Goal: Task Accomplishment & Management: Use online tool/utility

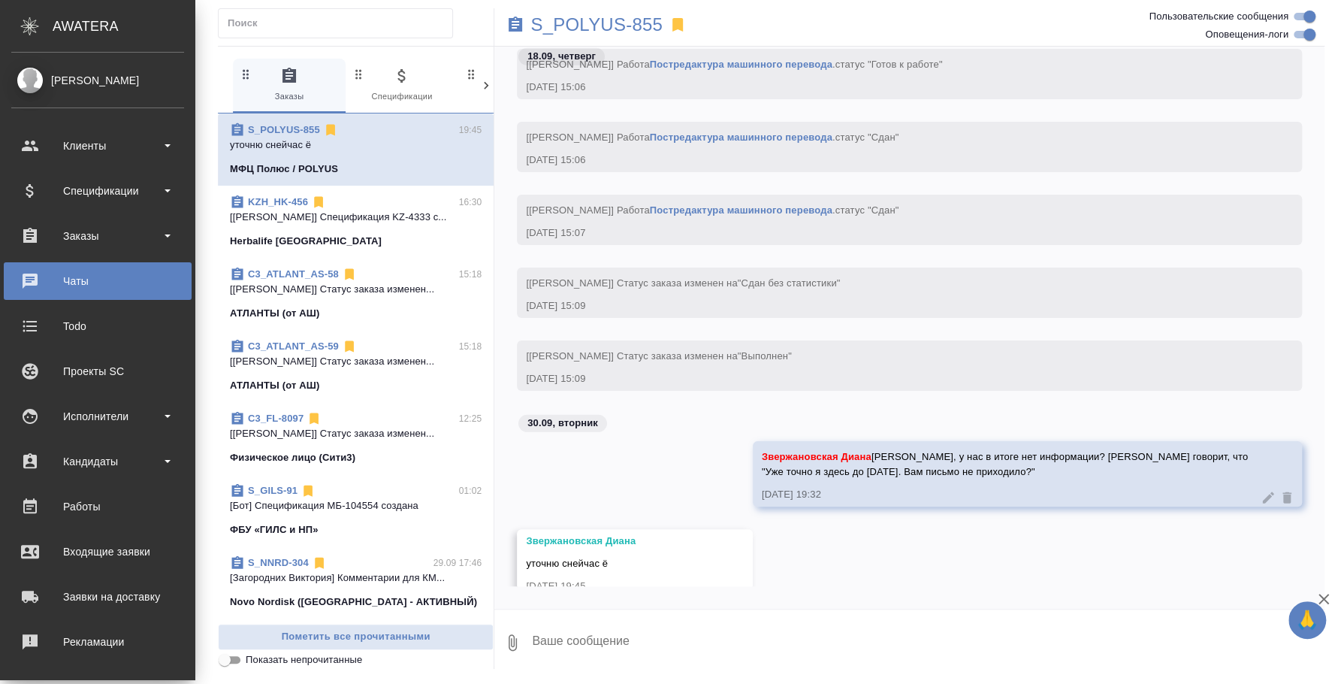
click at [80, 273] on div "Чаты" at bounding box center [97, 281] width 173 height 23
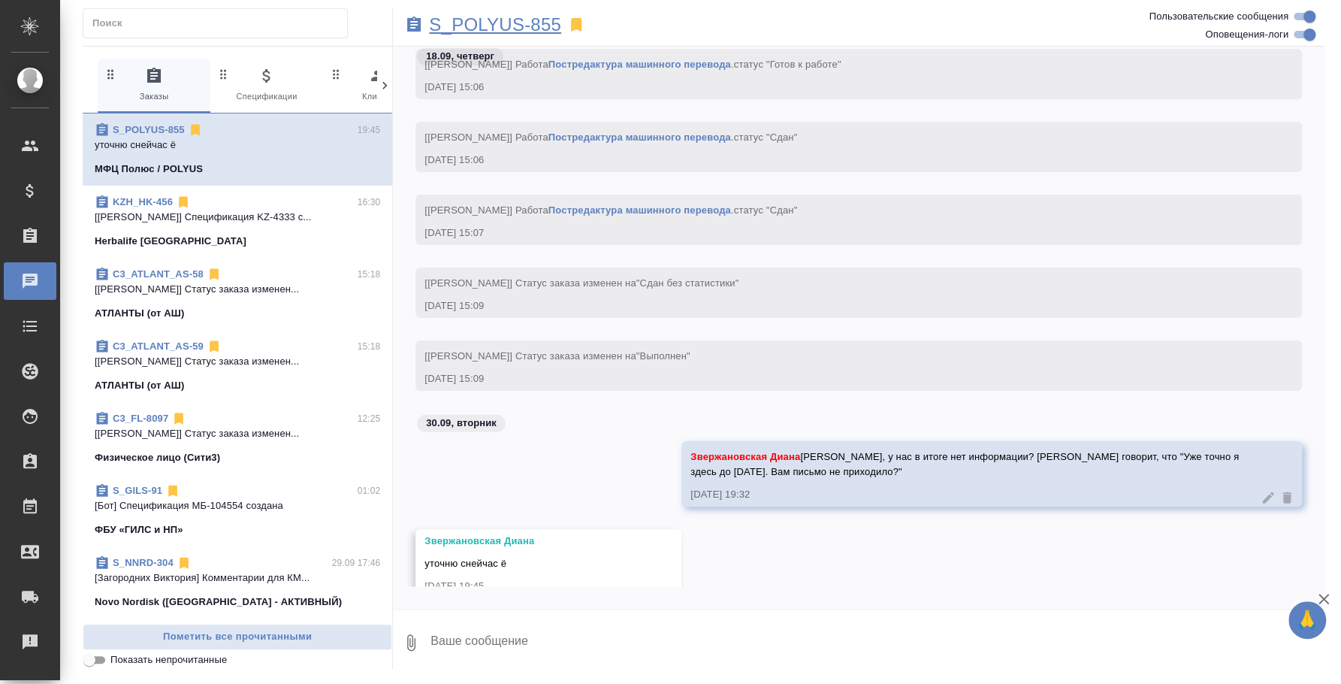
click at [521, 29] on p "S_POLYUS-855" at bounding box center [495, 24] width 132 height 15
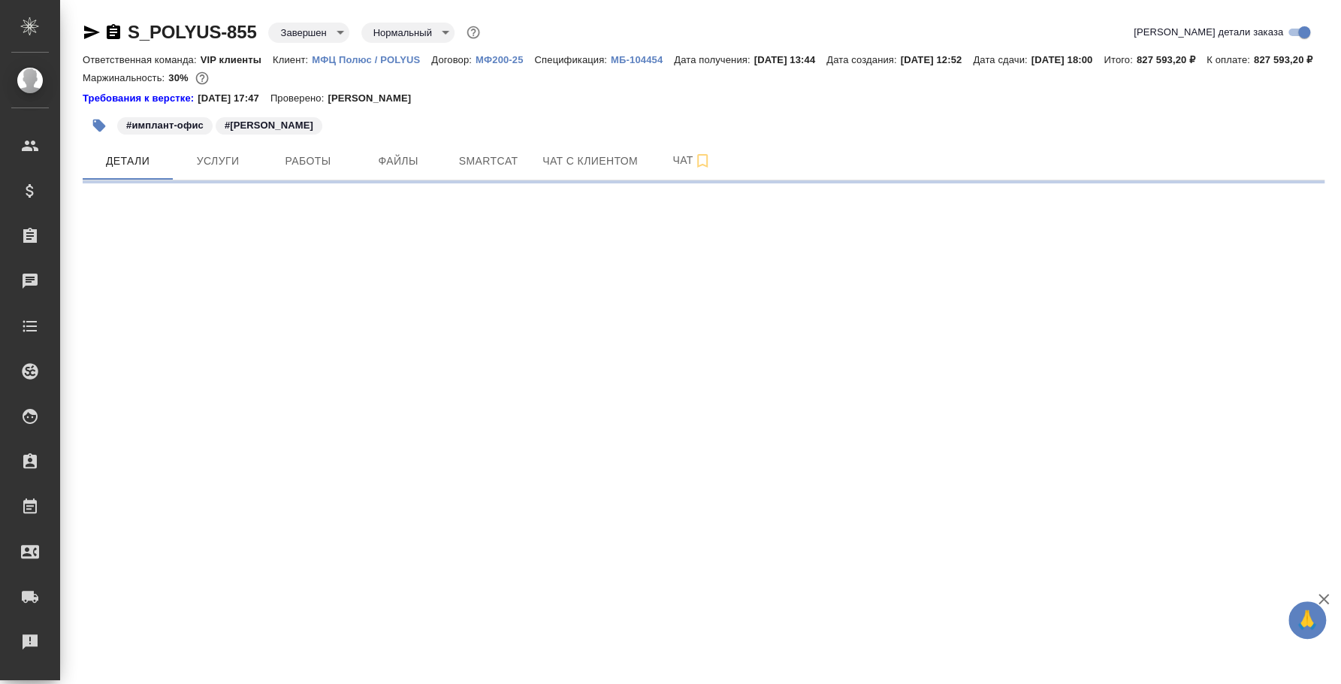
select select "RU"
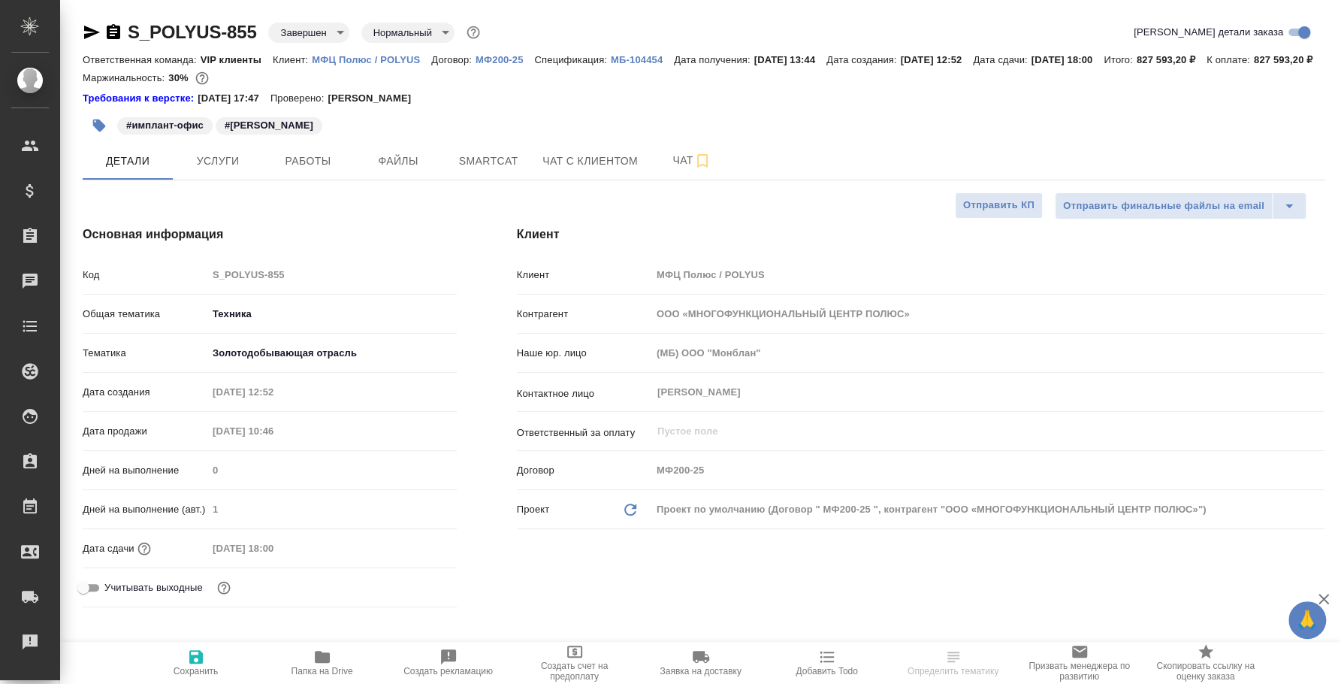
type textarea "x"
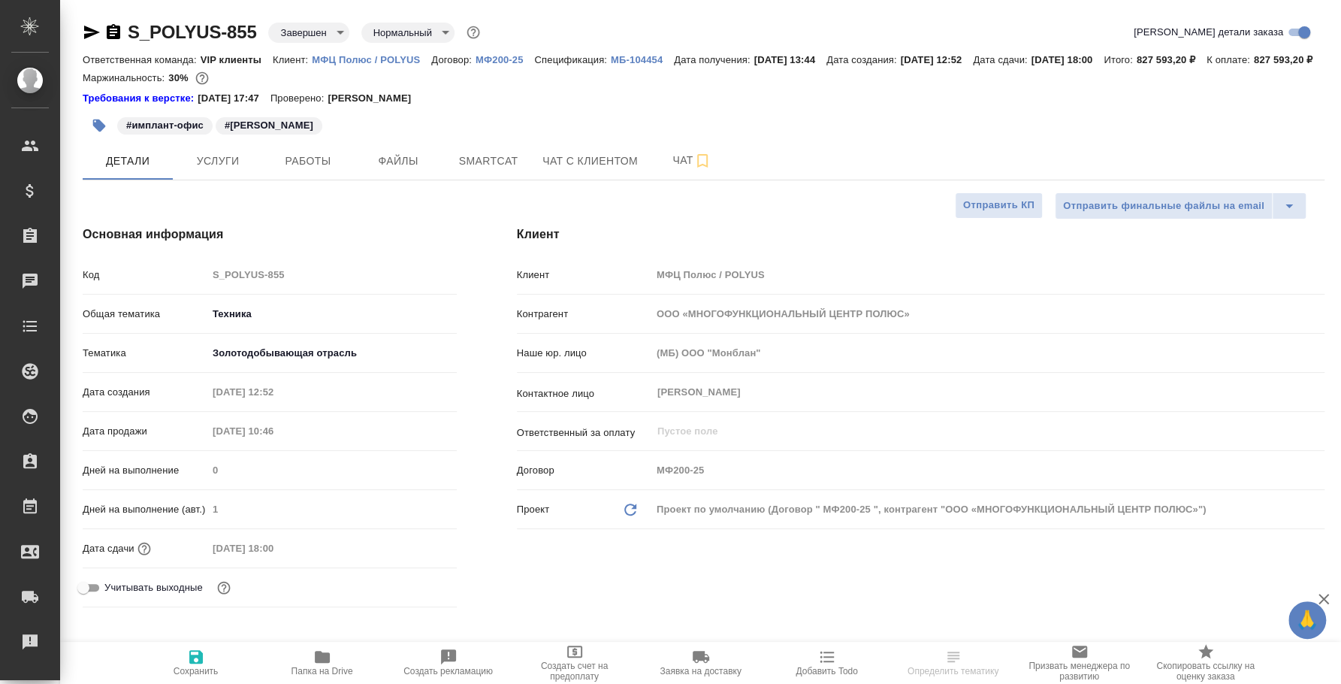
type textarea "x"
type input "[PERSON_NAME]"
type input "[PERSON_NAME]pavlova"
click at [672, 170] on span "Чат" at bounding box center [692, 160] width 72 height 19
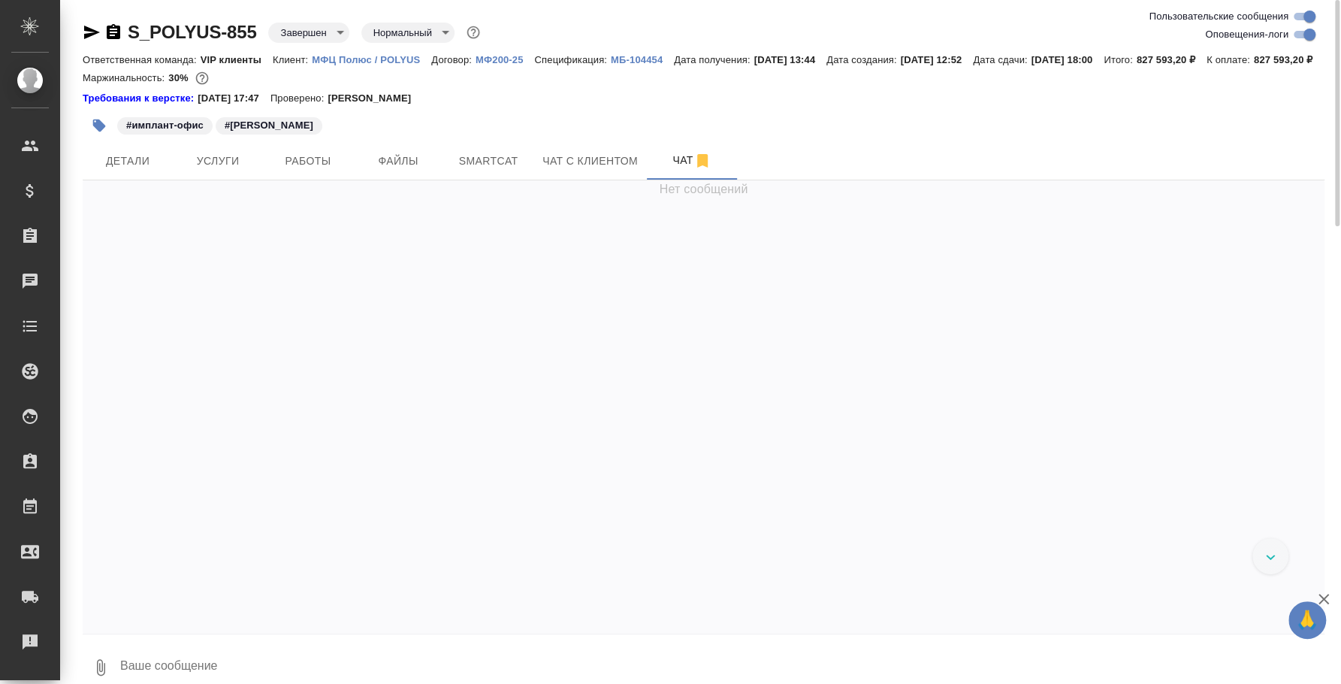
scroll to position [12901, 0]
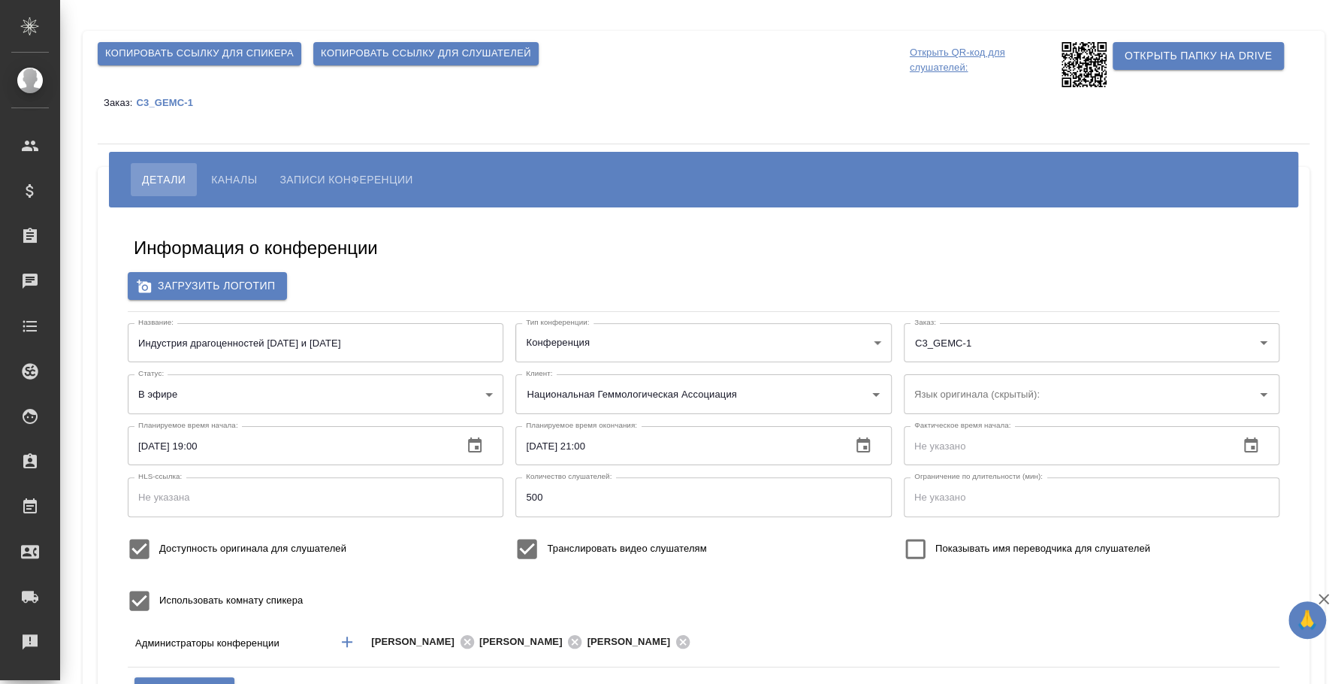
type input "Национальная Геммологическая Ассоциация"
